Goal: Task Accomplishment & Management: Use online tool/utility

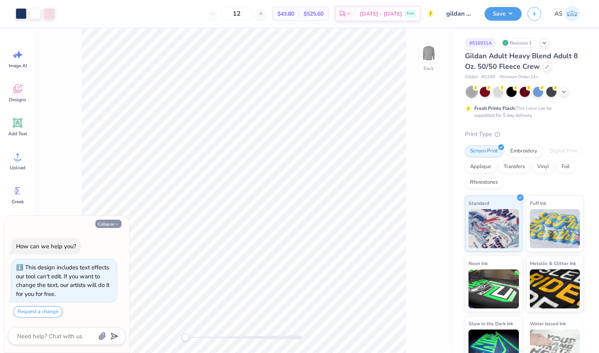
click at [111, 225] on button "Collapse" at bounding box center [108, 223] width 26 height 8
type textarea "x"
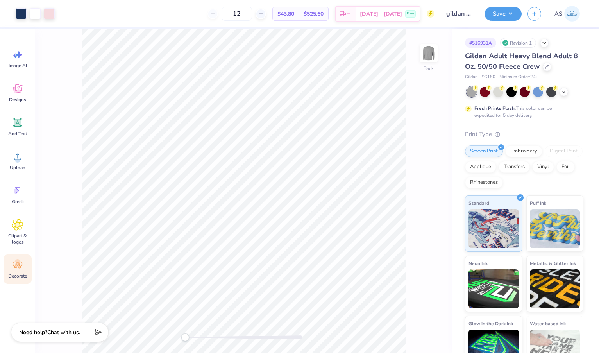
click at [20, 260] on circle at bounding box center [17, 261] width 5 height 5
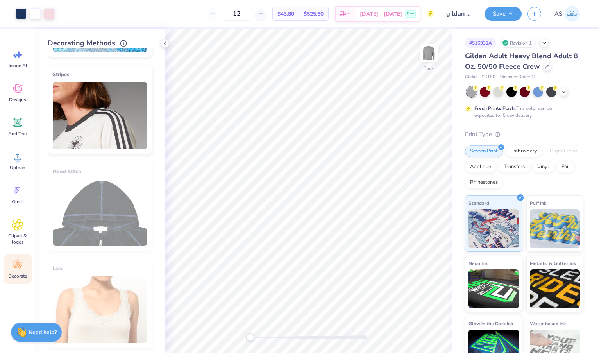
scroll to position [138, 0]
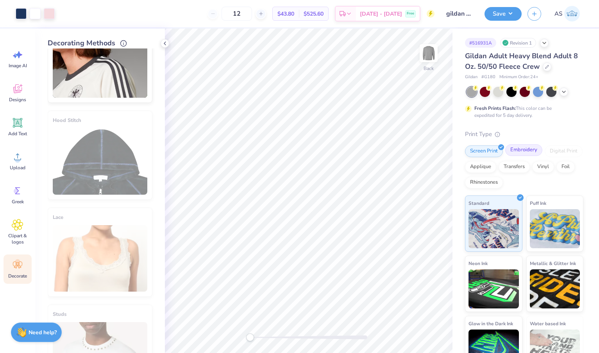
click at [524, 151] on div "Embroidery" at bounding box center [523, 150] width 37 height 12
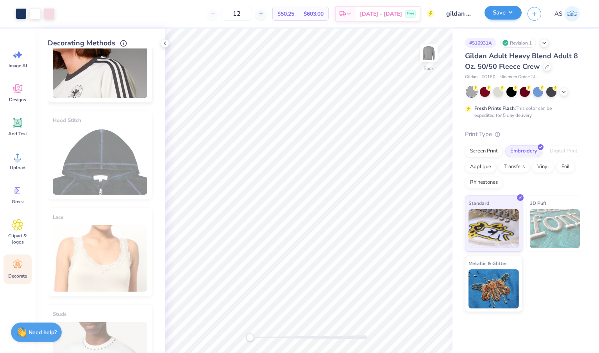
click at [501, 13] on button "Save" at bounding box center [502, 13] width 37 height 14
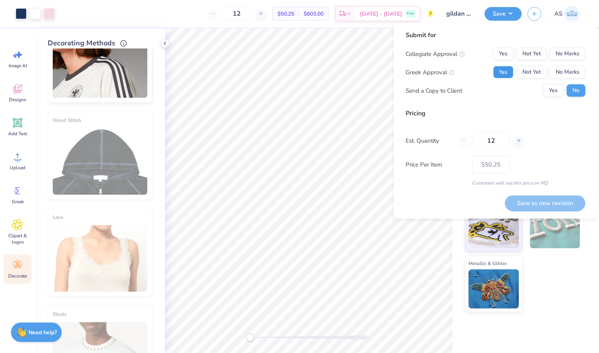
click at [510, 71] on button "Yes" at bounding box center [503, 72] width 20 height 12
click at [568, 100] on div "Submit for Collegiate Approval Yes Not Yet No Marks Greek Approval Yes Not Yet …" at bounding box center [495, 66] width 180 height 72
click at [556, 93] on button "Yes" at bounding box center [553, 90] width 20 height 12
click at [568, 57] on button "No Marks" at bounding box center [567, 54] width 36 height 12
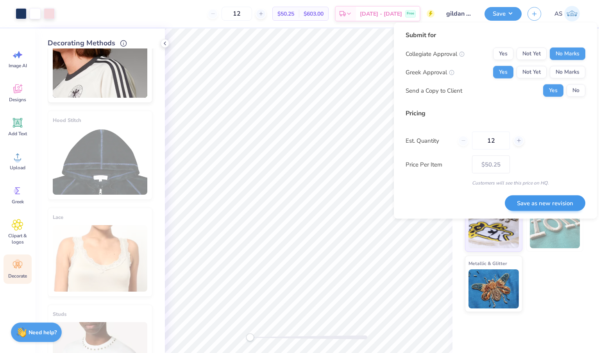
click at [556, 207] on button "Save as new revision" at bounding box center [544, 203] width 80 height 16
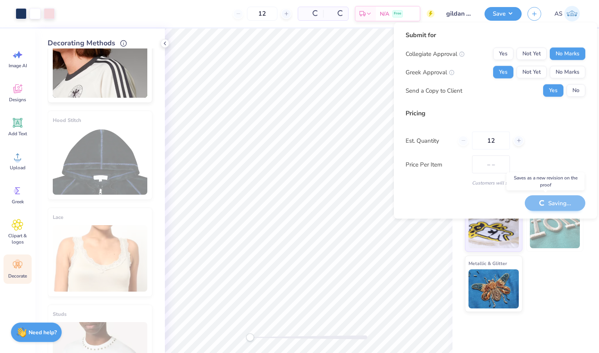
type input "$50.25"
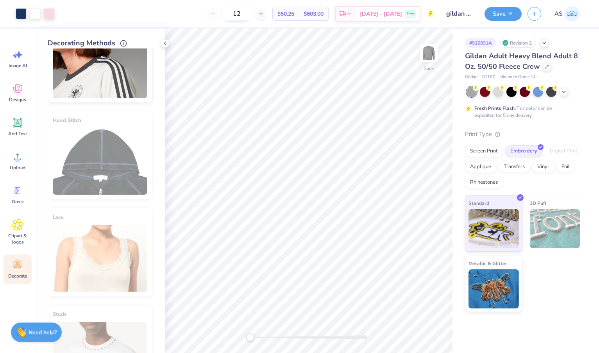
click at [246, 11] on input "12" at bounding box center [236, 14] width 30 height 14
click at [252, 14] on input "12" at bounding box center [236, 14] width 30 height 14
type input "1"
type input "50"
